Goal: Information Seeking & Learning: Compare options

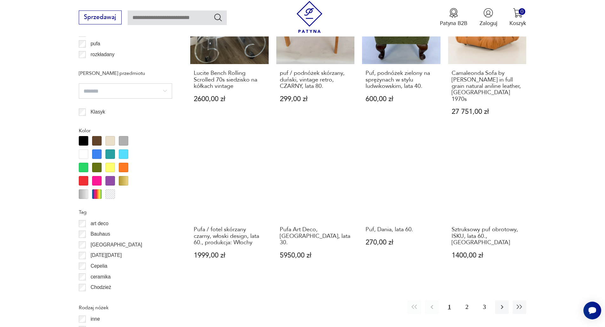
scroll to position [656, 0]
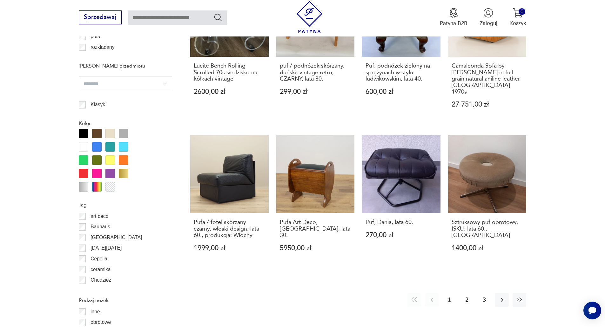
click at [467, 293] on button "2" at bounding box center [467, 300] width 14 height 14
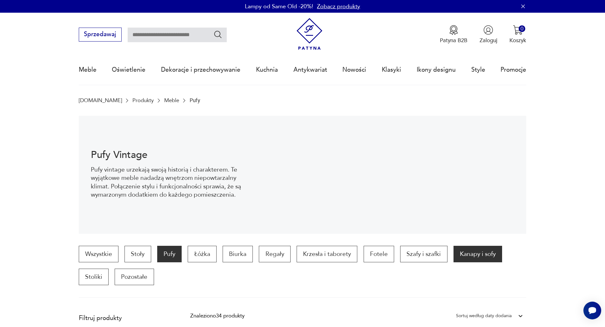
click at [459, 254] on p "Kanapy i sofy" at bounding box center [477, 254] width 49 height 17
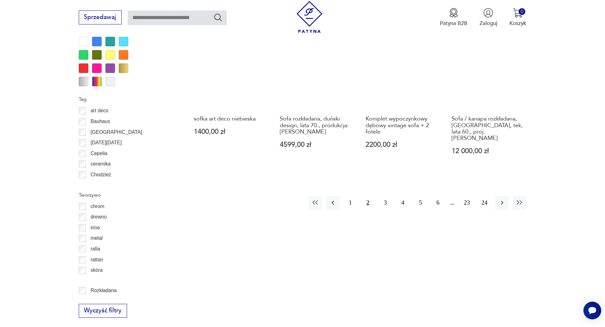
scroll to position [783, 0]
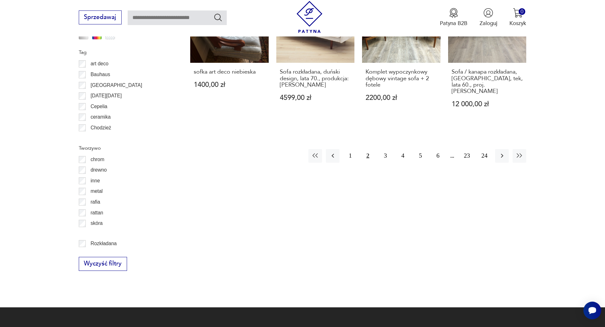
click at [367, 152] on button "2" at bounding box center [368, 156] width 14 height 14
click at [387, 151] on button "3" at bounding box center [385, 156] width 14 height 14
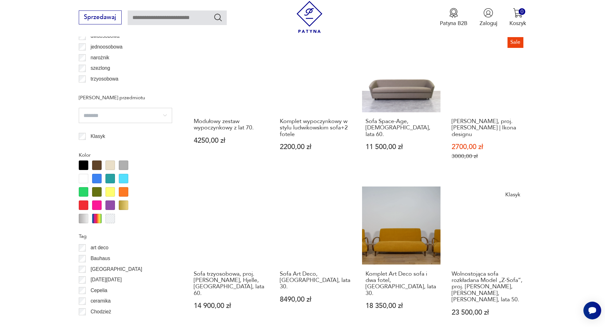
scroll to position [688, 0]
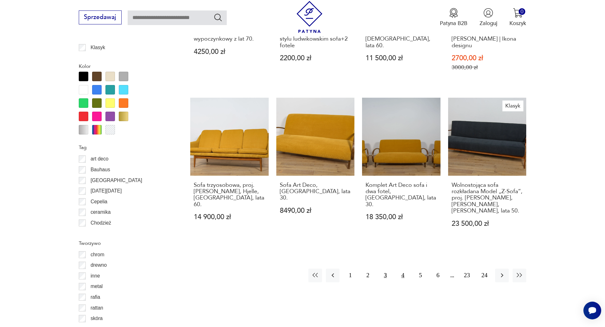
click at [402, 269] on button "4" at bounding box center [403, 276] width 14 height 14
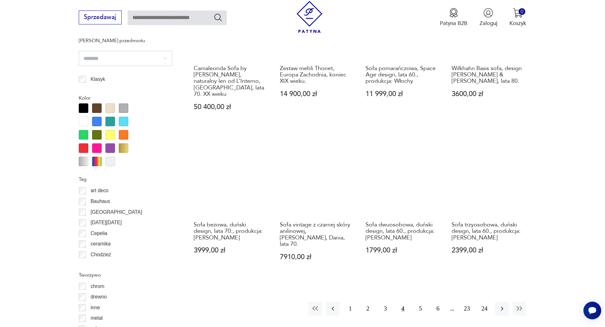
scroll to position [720, 0]
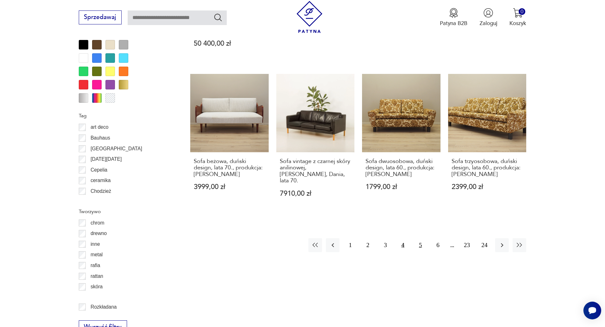
click at [423, 238] on button "5" at bounding box center [420, 245] width 14 height 14
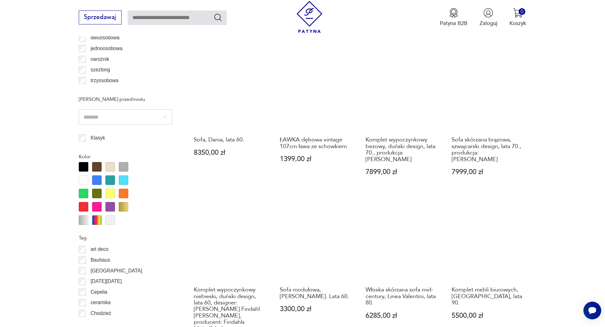
scroll to position [656, 0]
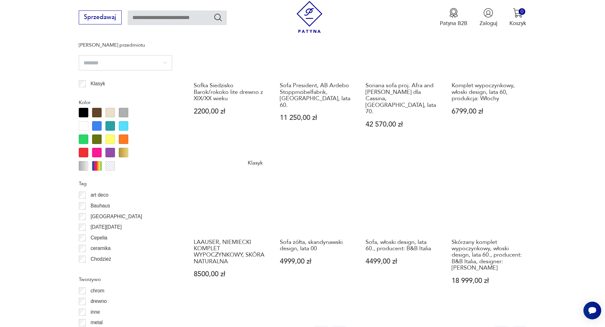
scroll to position [751, 0]
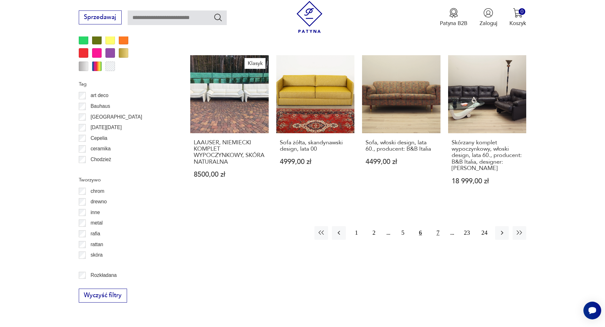
click at [440, 226] on button "7" at bounding box center [438, 233] width 14 height 14
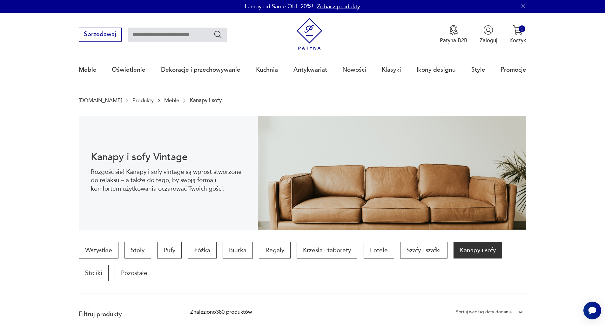
click at [164, 33] on input "text" at bounding box center [177, 35] width 99 height 15
type input "****"
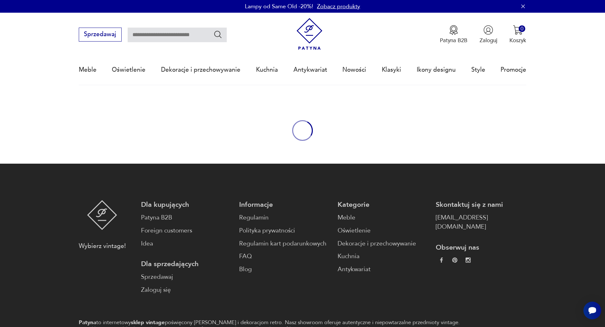
type input "****"
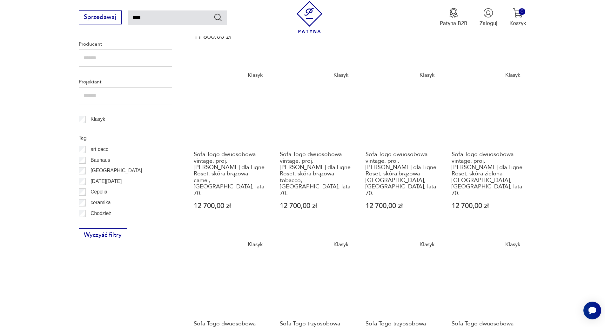
scroll to position [520, 0]
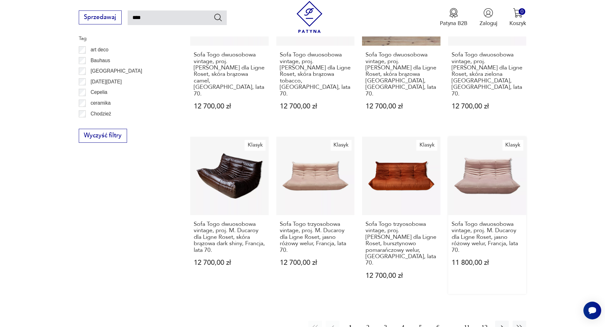
click at [470, 137] on link "Klasyk Sofa Togo dwuosobowa vintage, proj. [PERSON_NAME] dla Ligne Roset, jasno…" at bounding box center [487, 215] width 78 height 157
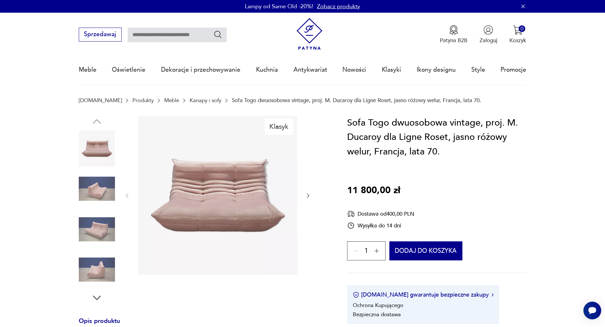
click at [83, 196] on img at bounding box center [97, 189] width 36 height 36
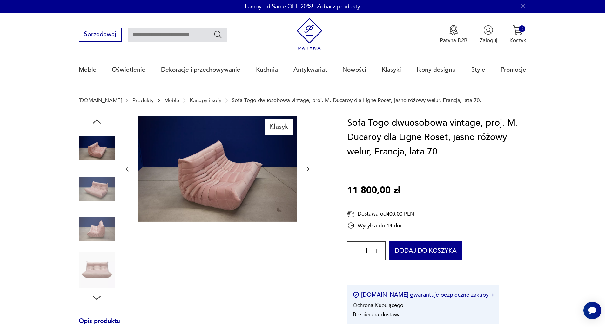
click at [90, 230] on img at bounding box center [97, 229] width 36 height 36
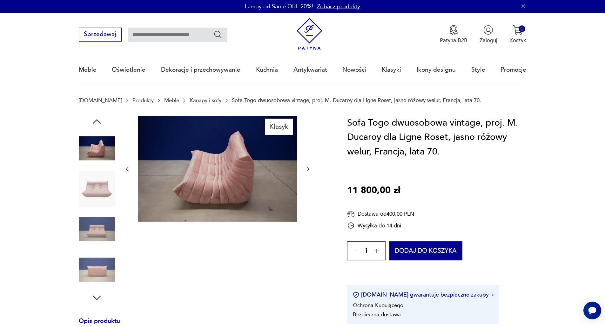
click at [95, 247] on img at bounding box center [97, 229] width 36 height 36
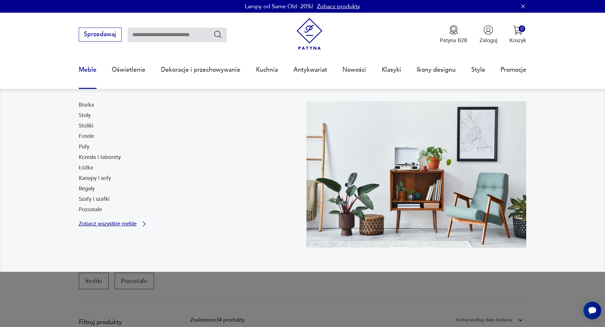
click at [103, 225] on p "Zobacz wszystkie meble" at bounding box center [108, 224] width 58 height 5
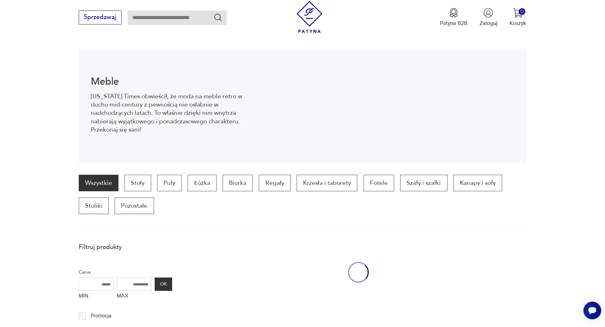
scroll to position [85, 0]
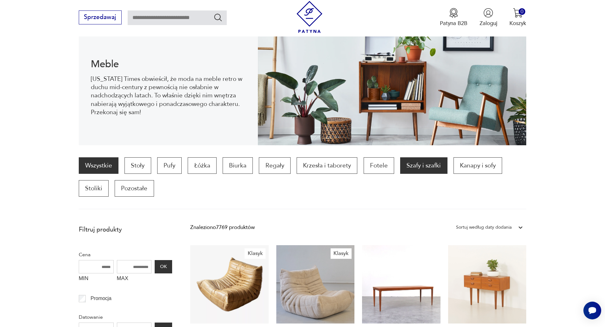
click at [411, 167] on p "Szafy i szafki" at bounding box center [423, 165] width 47 height 17
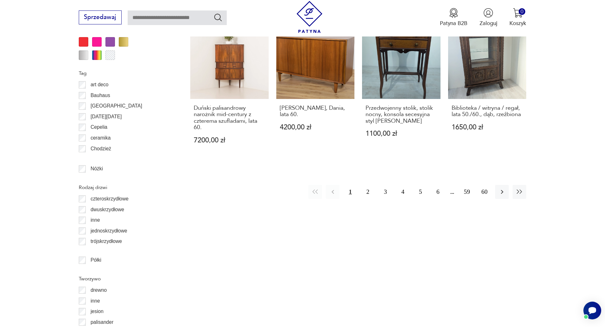
scroll to position [783, 0]
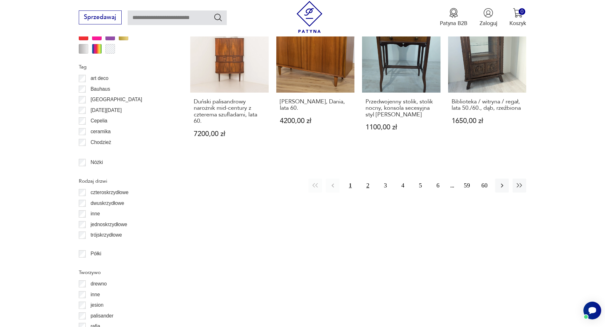
click at [368, 184] on button "2" at bounding box center [368, 186] width 14 height 14
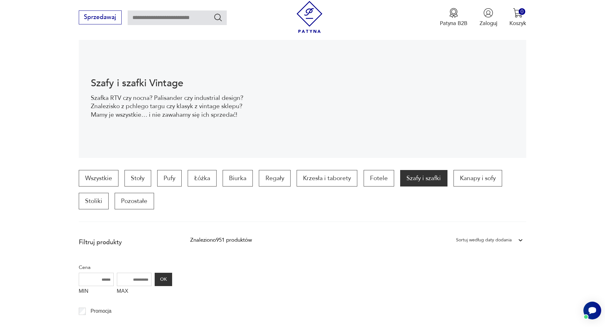
scroll to position [25, 0]
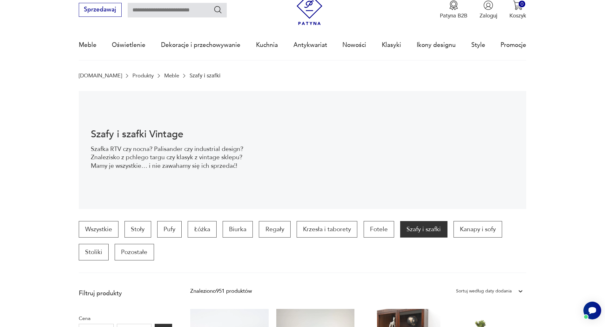
click at [144, 7] on input "text" at bounding box center [177, 10] width 99 height 15
type input "******"
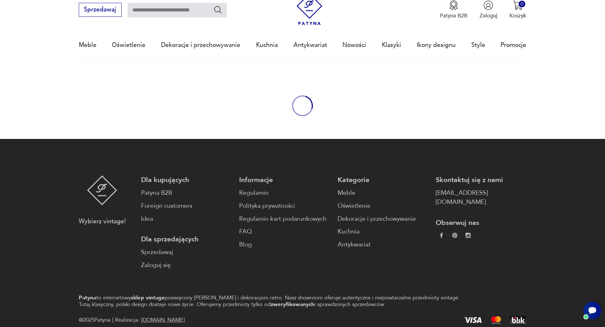
type input "******"
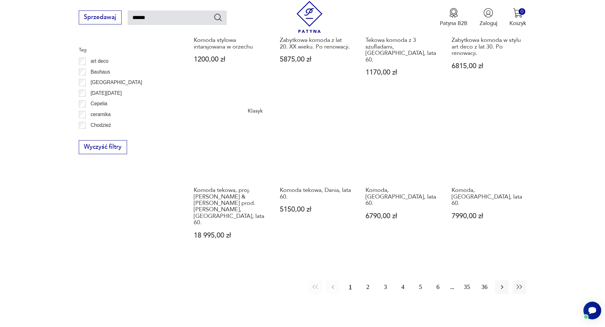
scroll to position [520, 0]
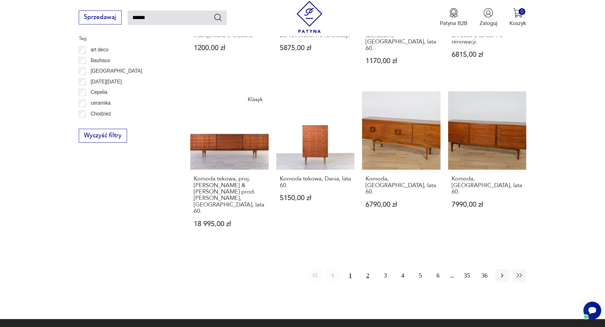
click at [368, 269] on button "2" at bounding box center [368, 276] width 14 height 14
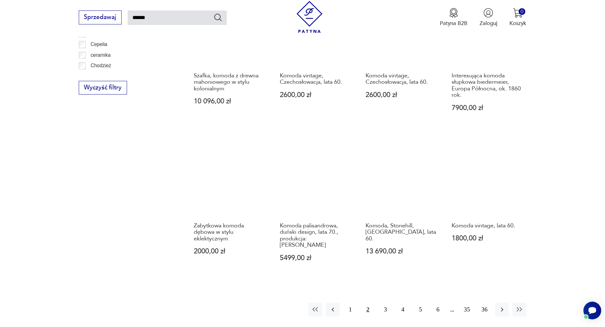
scroll to position [545, 0]
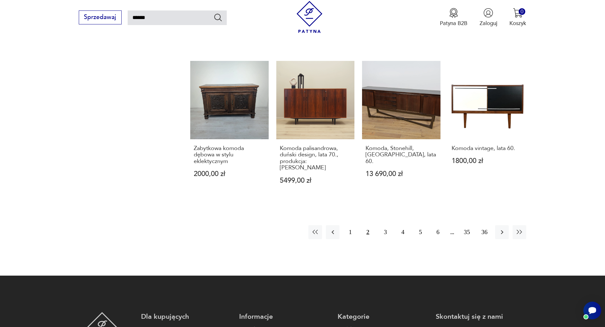
click at [371, 225] on button "2" at bounding box center [368, 232] width 14 height 14
click at [385, 225] on button "3" at bounding box center [385, 232] width 14 height 14
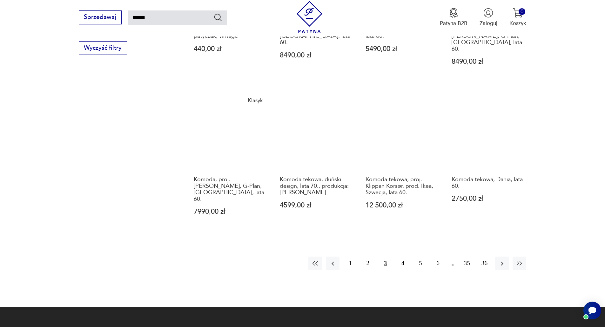
scroll to position [608, 0]
